Goal: Navigation & Orientation: Find specific page/section

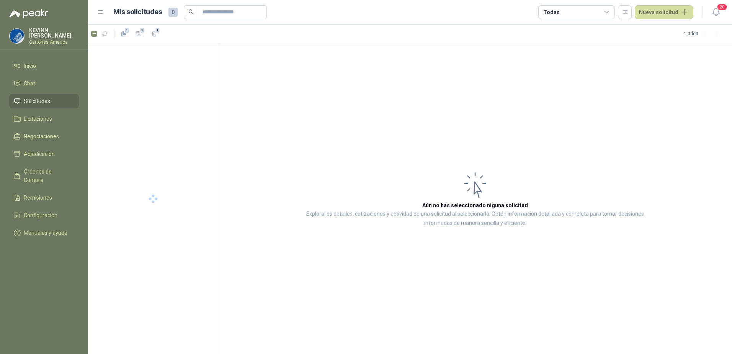
click at [43, 98] on span "Solicitudes" at bounding box center [37, 101] width 26 height 8
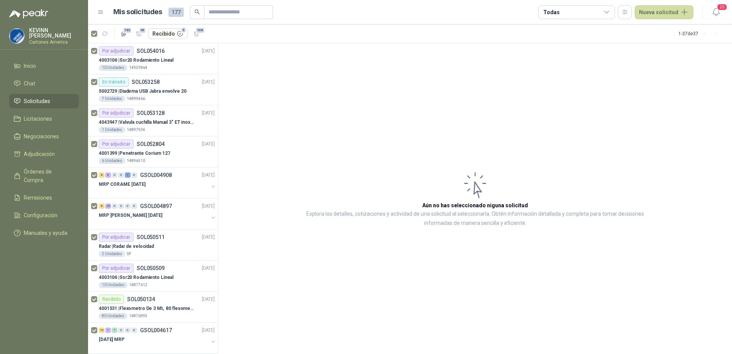
click at [39, 103] on span "Solicitudes" at bounding box center [37, 101] width 26 height 8
click at [168, 61] on p "4003106 | Ssr20 Rodamiento Lineal" at bounding box center [136, 60] width 75 height 7
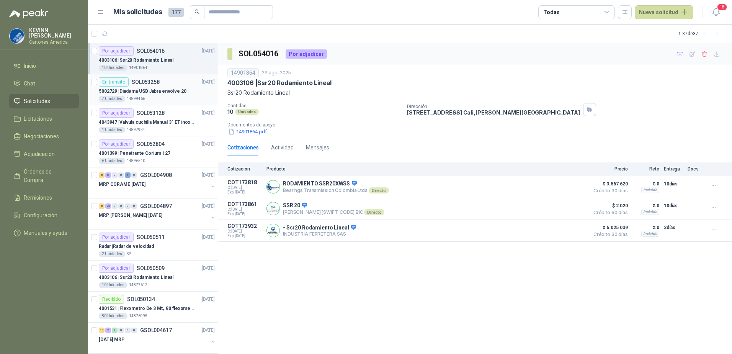
click at [139, 87] on div "5002729 | Diadema USB Jabra envolve 20" at bounding box center [157, 90] width 116 height 9
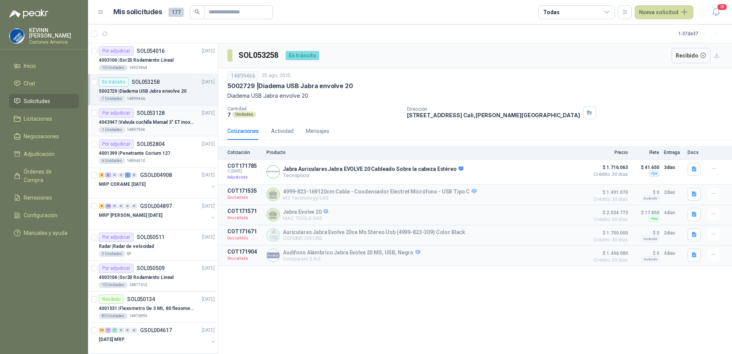
click at [166, 113] on div "Por adjudicar SOL053128 [DATE]" at bounding box center [157, 112] width 116 height 9
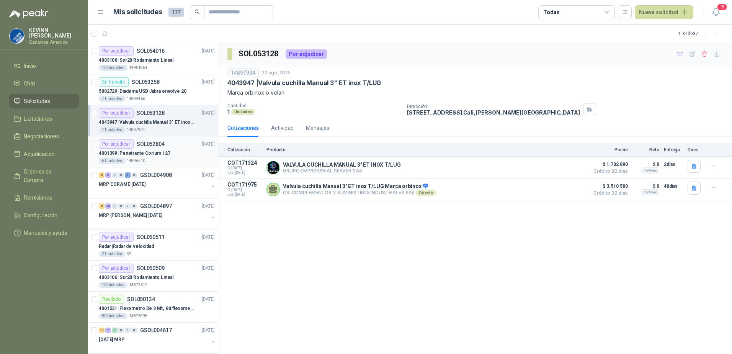
click at [174, 150] on div "4001399 | Penetrante Corium 127" at bounding box center [157, 152] width 116 height 9
